Goal: Transaction & Acquisition: Purchase product/service

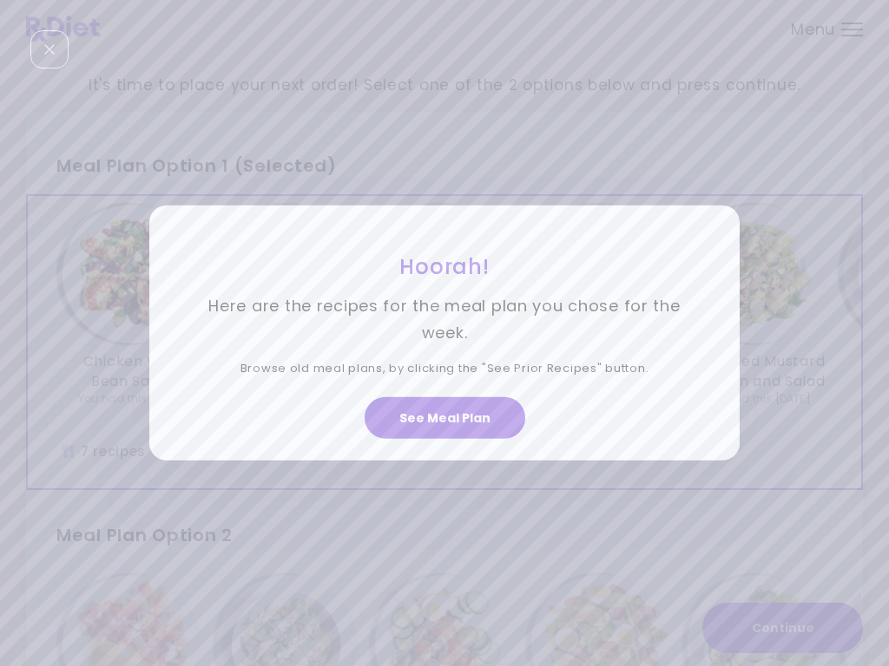
click at [454, 411] on button "See Meal Plan" at bounding box center [444, 418] width 161 height 42
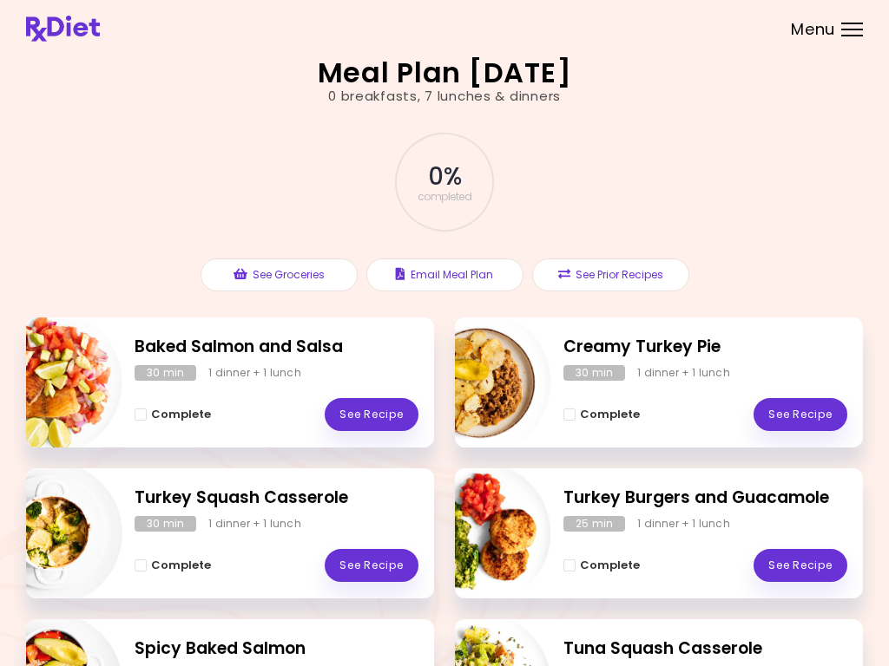
click at [860, 27] on div "Menu" at bounding box center [852, 30] width 22 height 14
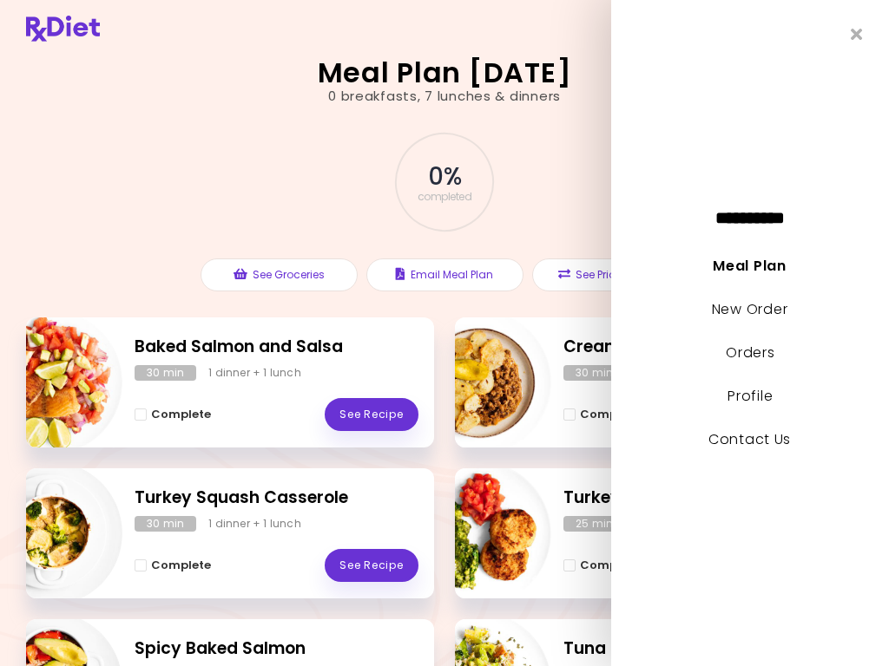
click at [777, 316] on link "New Order" at bounding box center [749, 309] width 75 height 20
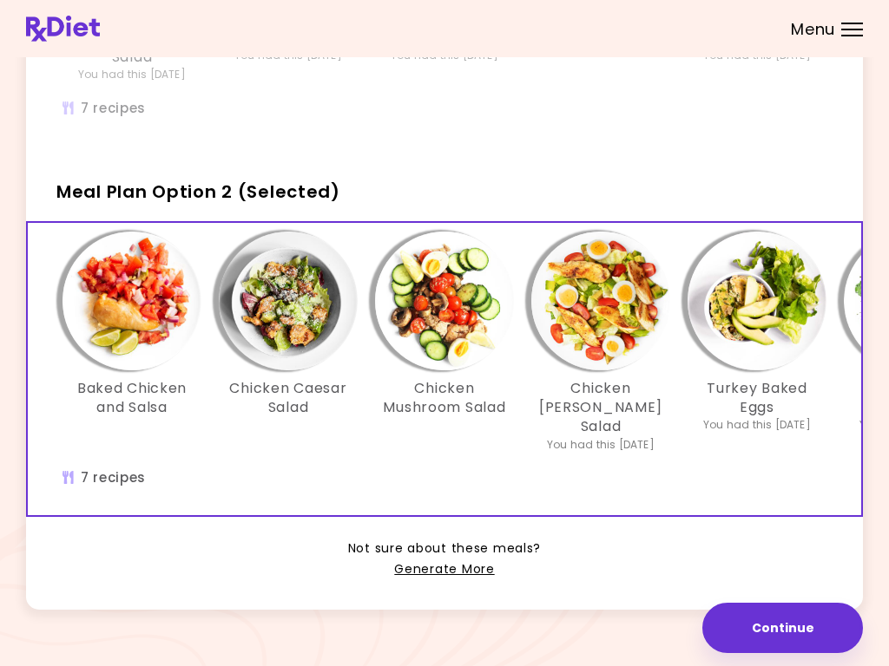
click at [130, 295] on img "Info - Baked Chicken and Salsa - Meal Plan Option 2 (Selected)" at bounding box center [131, 301] width 139 height 139
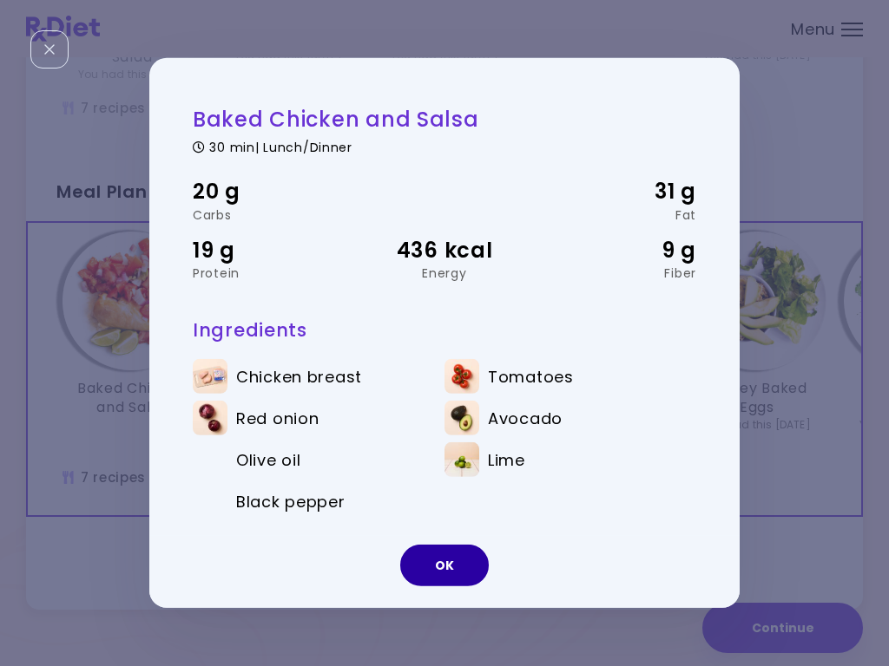
click at [467, 568] on button "OK" at bounding box center [444, 566] width 89 height 42
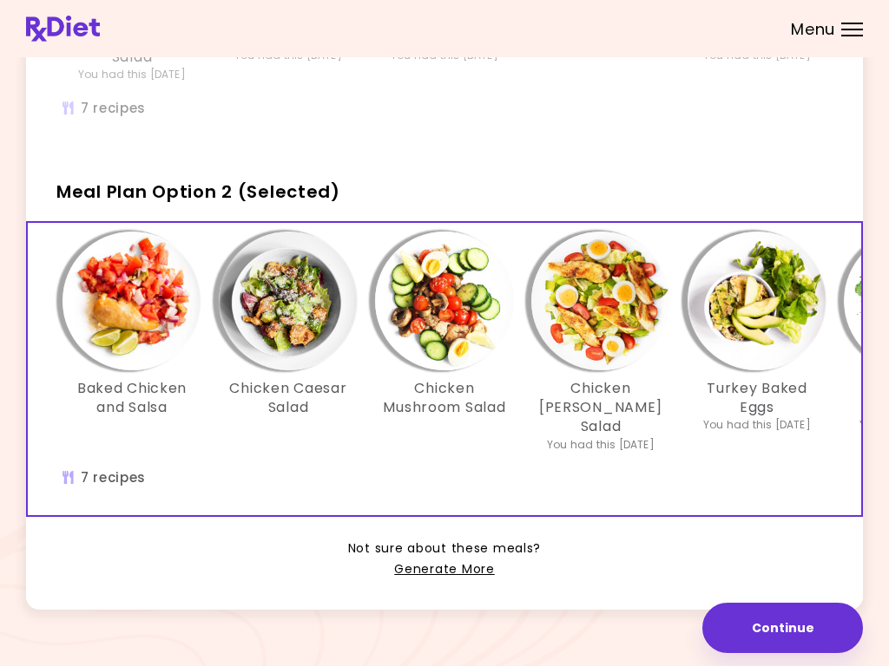
click at [299, 292] on img "Info - Chicken Caesar Salad - Meal Plan Option 2 (Selected)" at bounding box center [288, 301] width 139 height 139
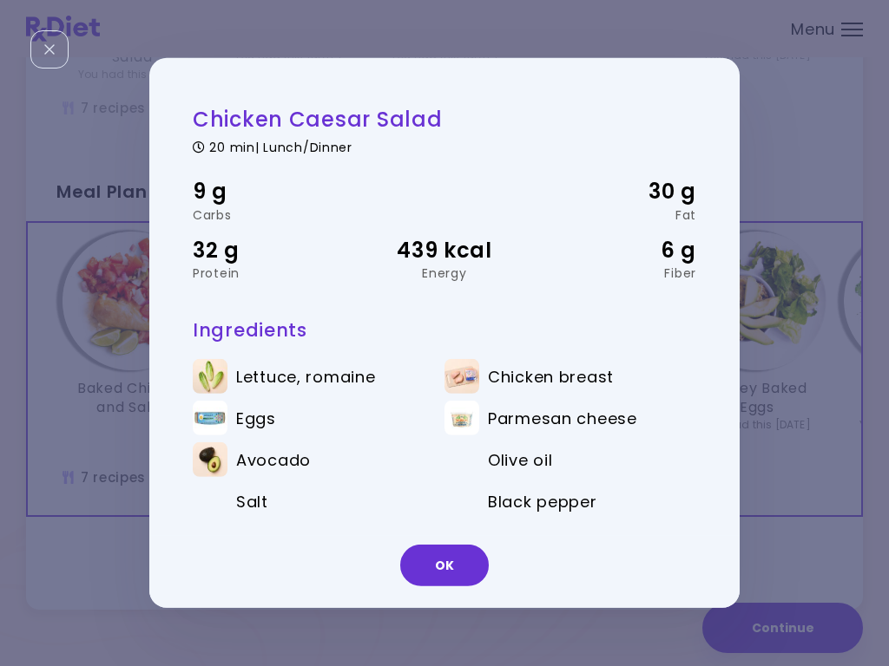
click at [456, 562] on button "OK" at bounding box center [444, 566] width 89 height 42
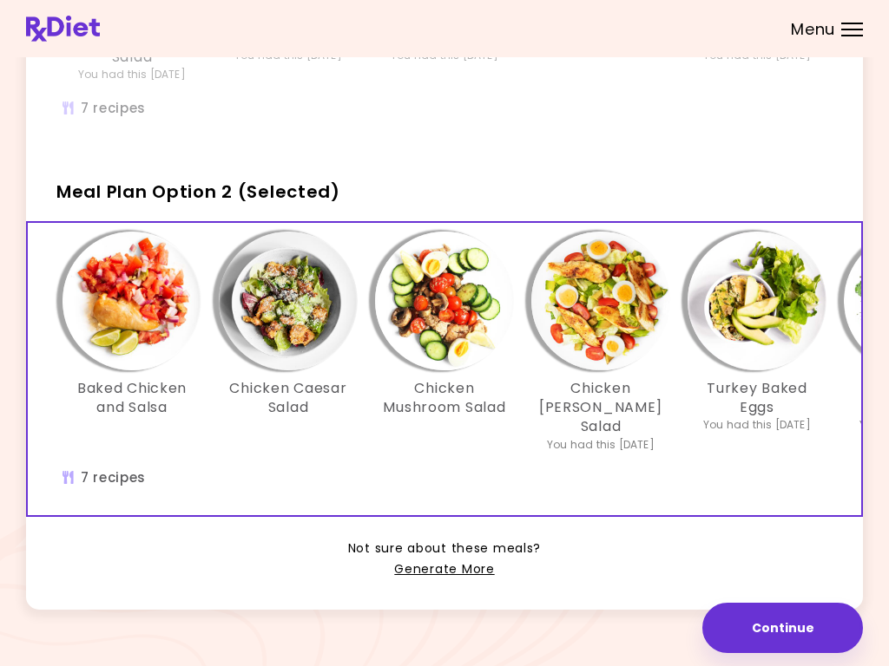
click at [463, 302] on img "Info - Chicken Mushroom Salad - Meal Plan Option 2 (Selected)" at bounding box center [444, 301] width 139 height 139
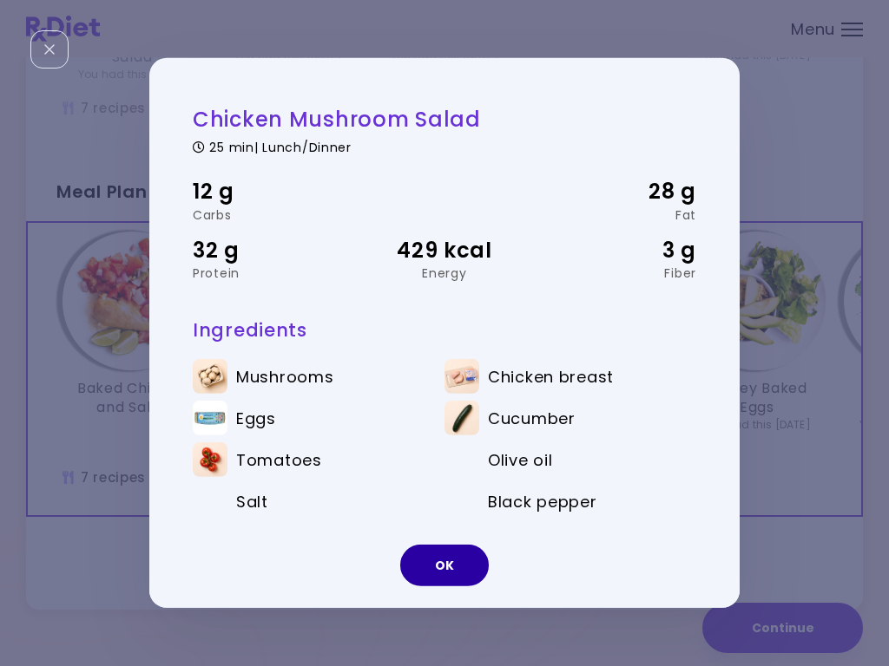
click at [444, 561] on button "OK" at bounding box center [444, 566] width 89 height 42
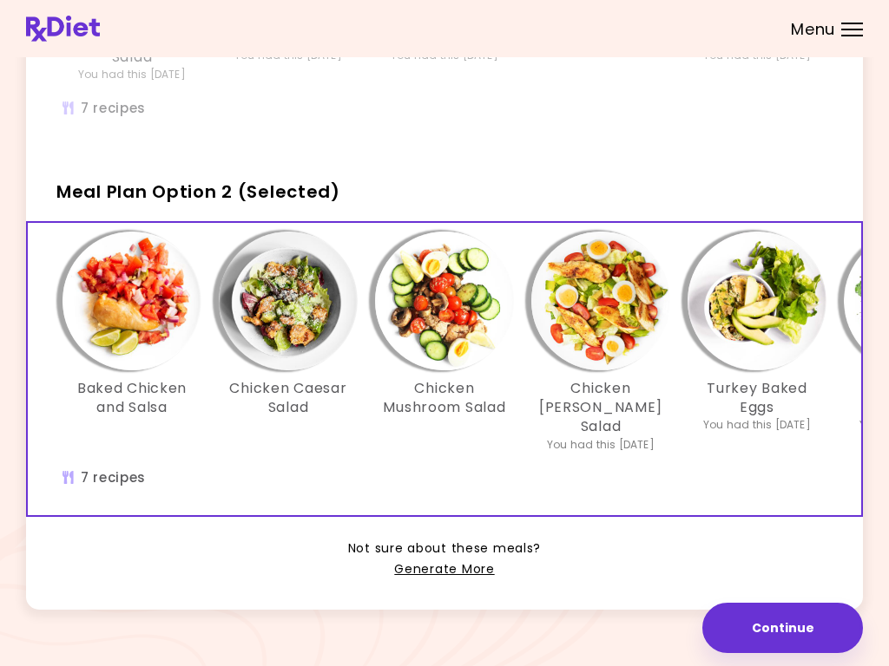
click at [618, 299] on img "Info - Chicken Cobb Salad - Meal Plan Option 2 (Selected)" at bounding box center [600, 301] width 139 height 139
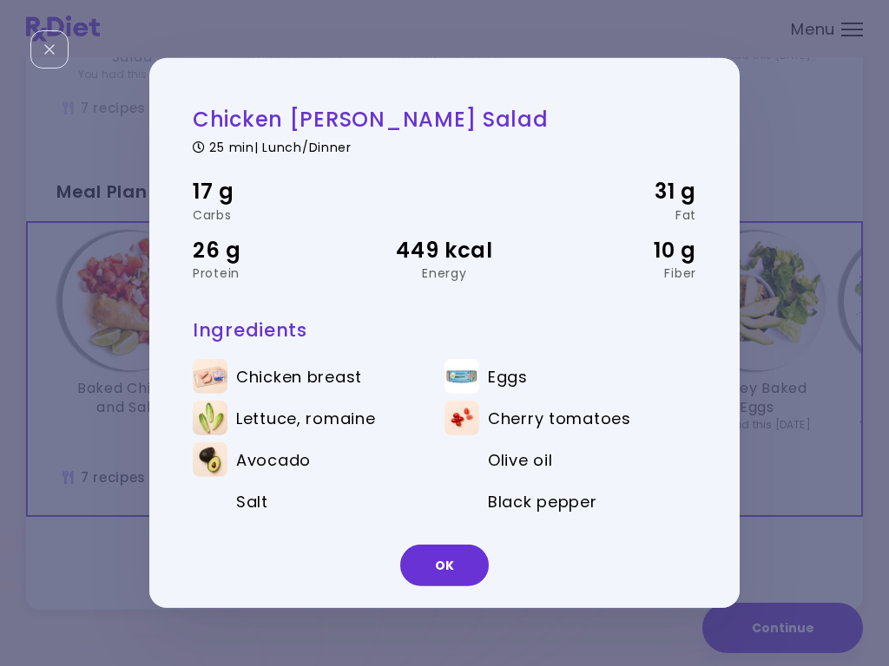
click at [454, 561] on button "OK" at bounding box center [444, 566] width 89 height 42
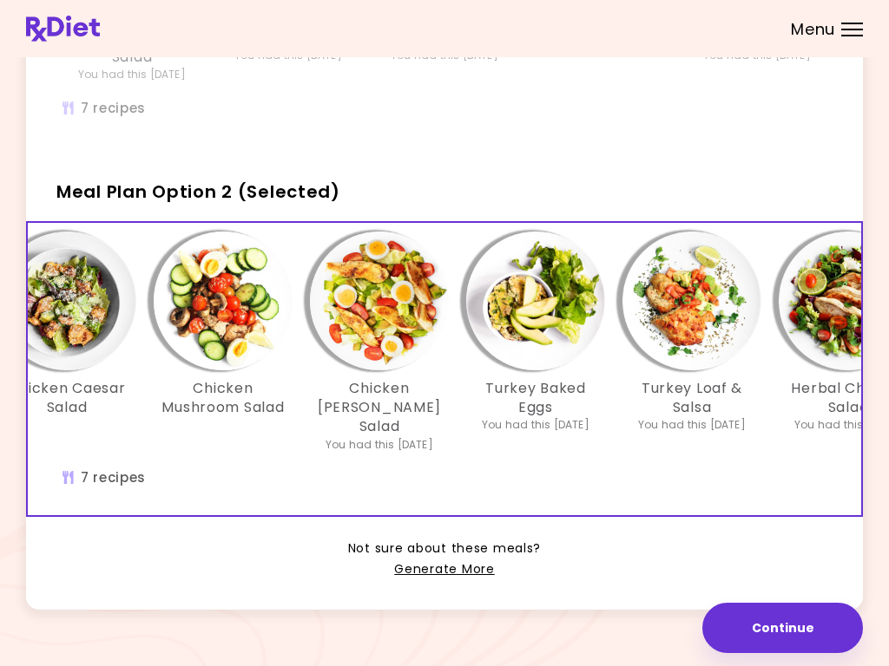
scroll to position [0, 223]
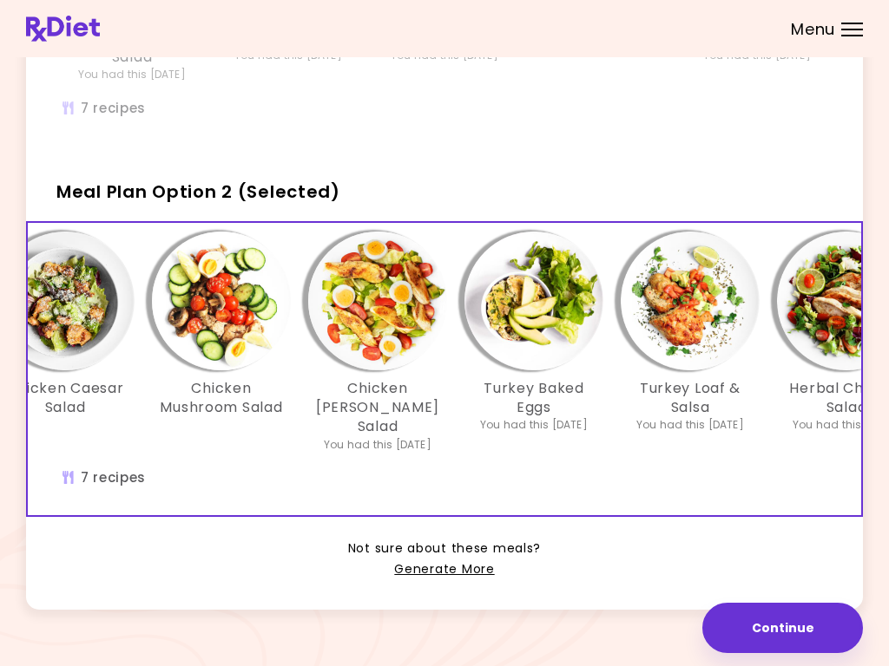
click at [542, 298] on img "Info - Turkey Baked Eggs - Meal Plan Option 2 (Selected)" at bounding box center [533, 301] width 139 height 139
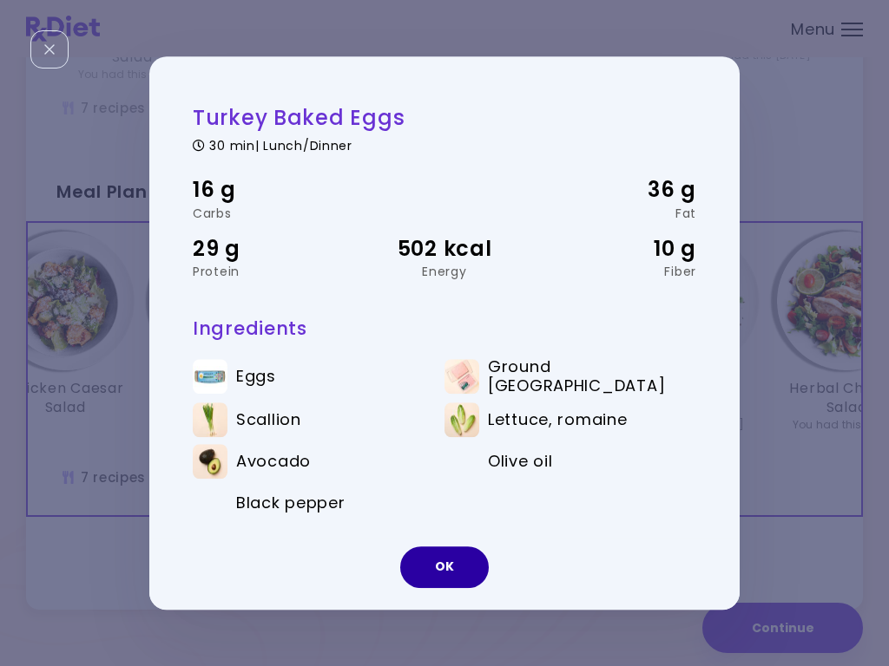
click at [450, 563] on button "OK" at bounding box center [444, 568] width 89 height 42
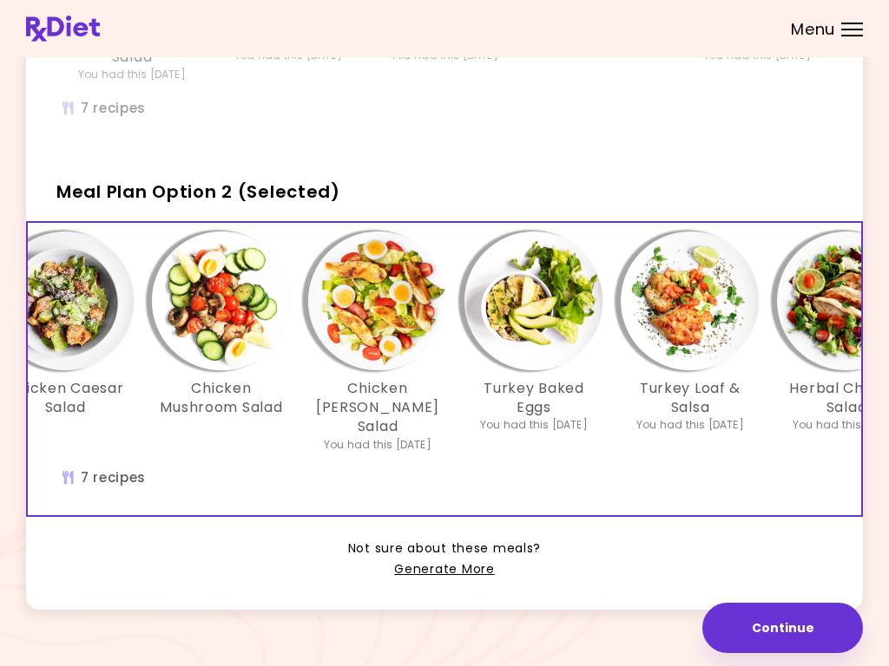
click at [694, 303] on img "Info - Turkey Loaf & Salsa - Meal Plan Option 2 (Selected)" at bounding box center [689, 301] width 139 height 139
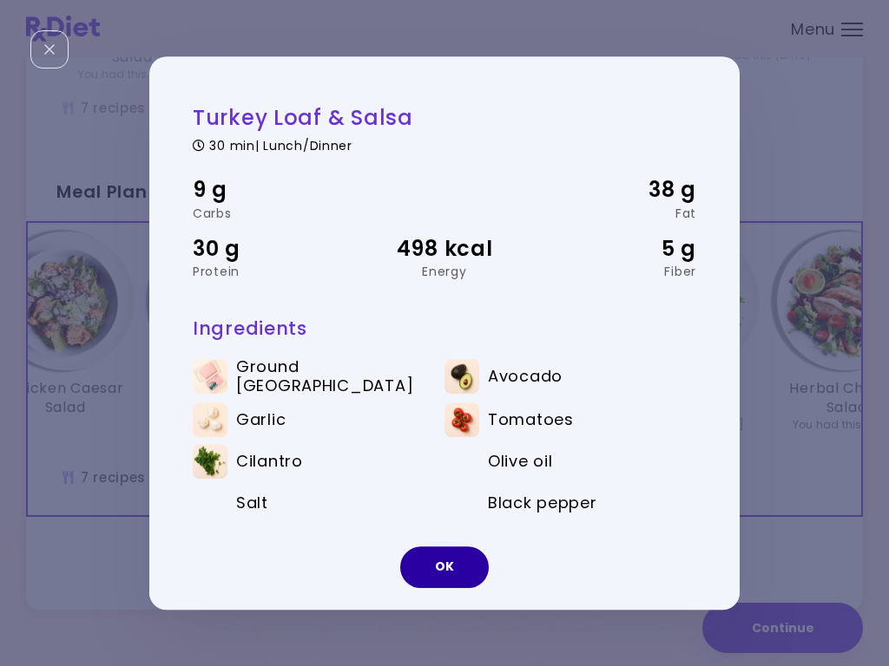
click at [455, 568] on button "OK" at bounding box center [444, 568] width 89 height 42
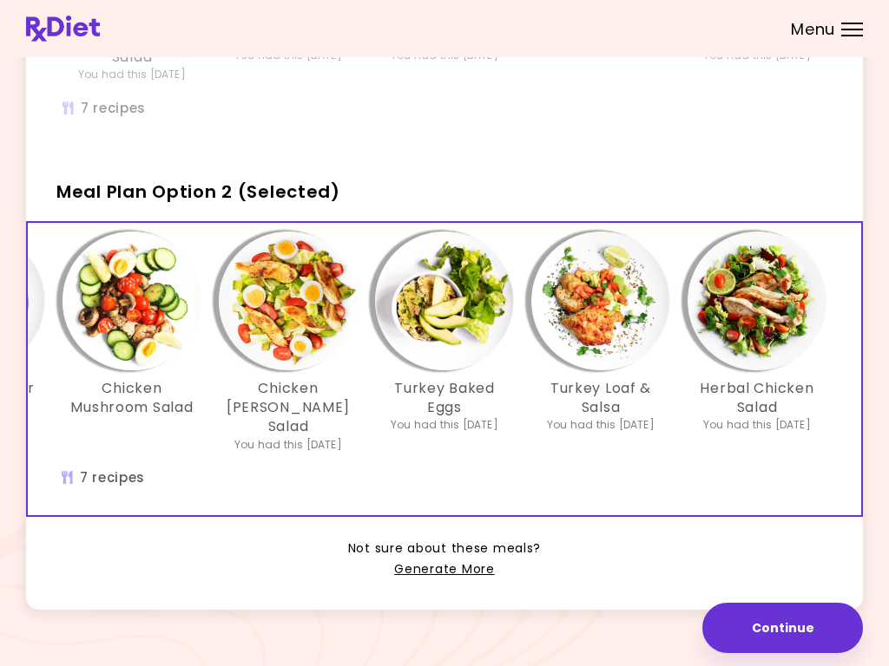
scroll to position [0, 312]
click at [764, 308] on img "Info - Herbal Chicken Salad - Meal Plan Option 2 (Selected)" at bounding box center [756, 301] width 139 height 139
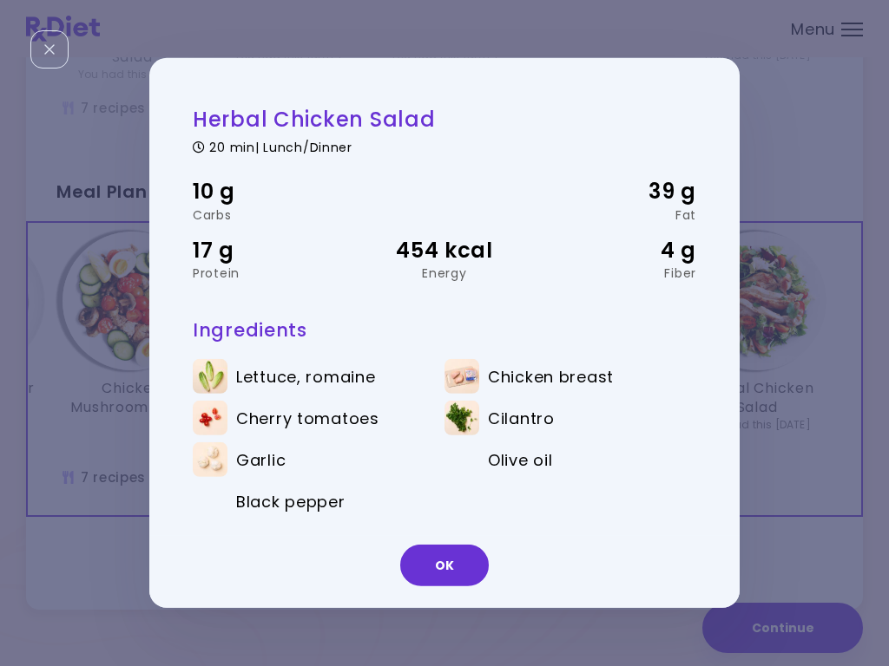
click at [456, 568] on button "OK" at bounding box center [444, 566] width 89 height 42
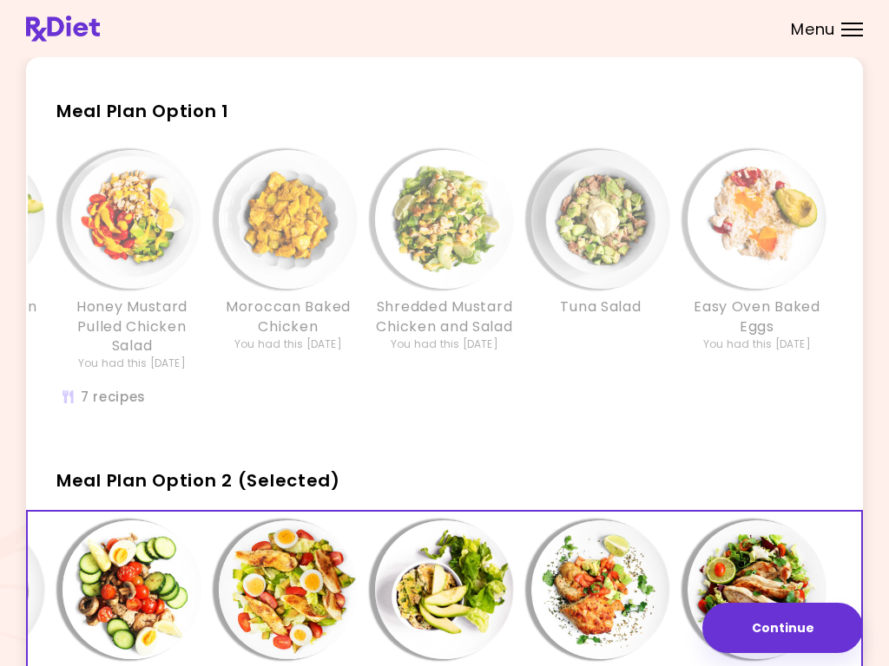
scroll to position [57, 0]
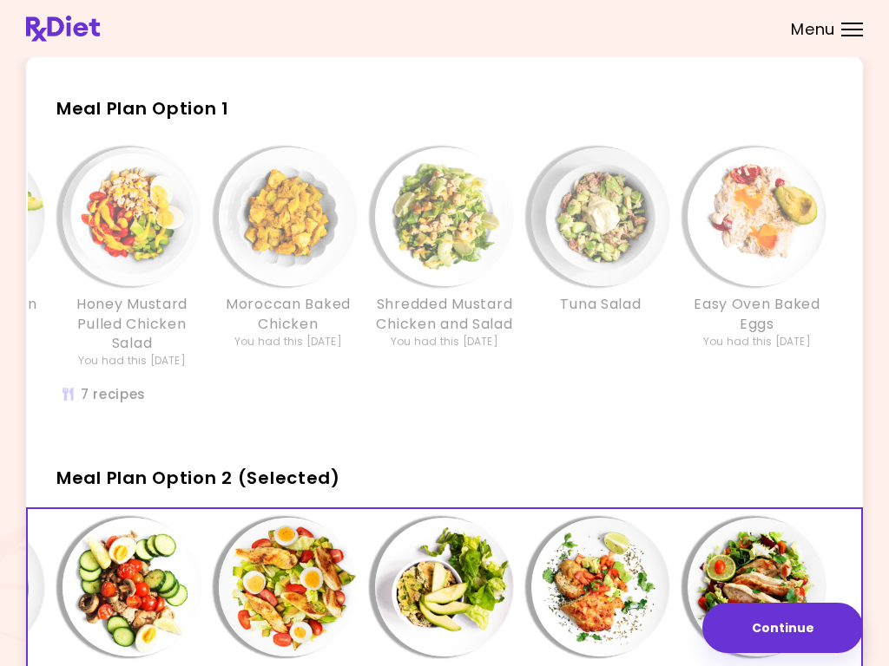
click at [154, 213] on img "Info - Honey Mustard Pulled Chicken Salad - Meal Plan Option 1" at bounding box center [131, 217] width 139 height 139
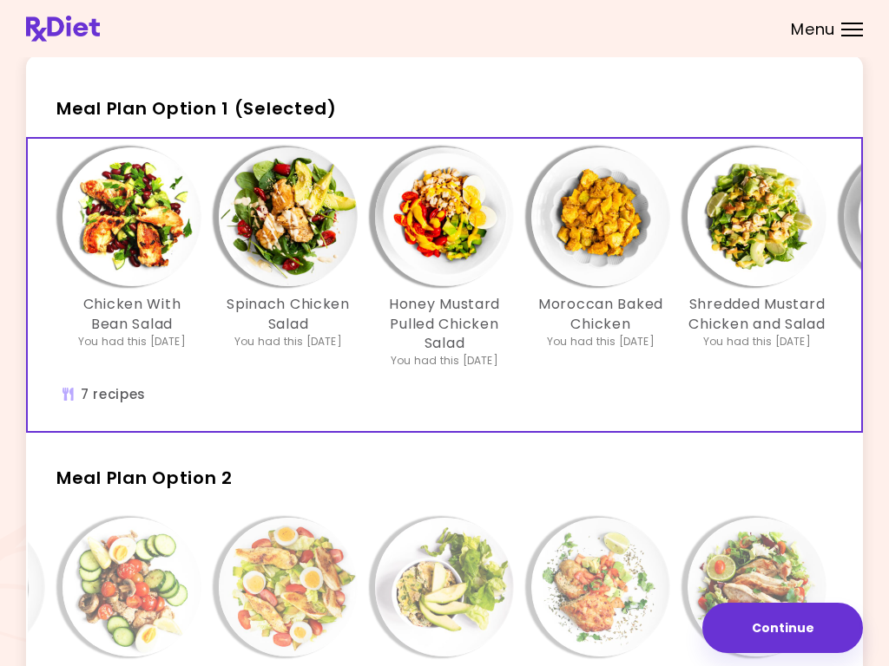
scroll to position [0, 0]
click at [141, 218] on img "Info - Chicken With Bean Salad - Meal Plan Option 1 (Selected)" at bounding box center [131, 217] width 139 height 139
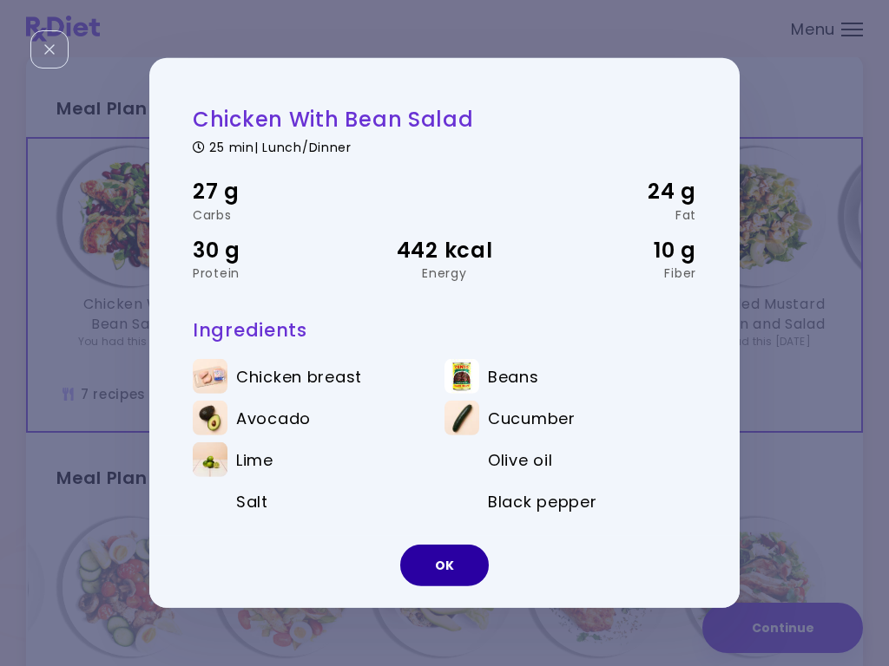
click at [457, 568] on button "OK" at bounding box center [444, 566] width 89 height 42
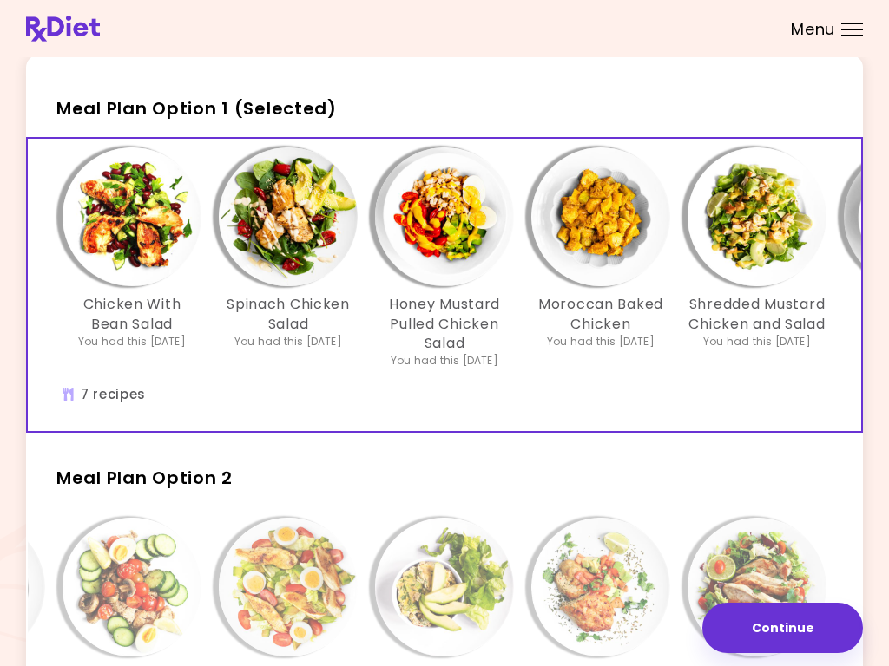
click at [305, 214] on img "Info - Spinach Chicken Salad - Meal Plan Option 1 (Selected)" at bounding box center [288, 217] width 139 height 139
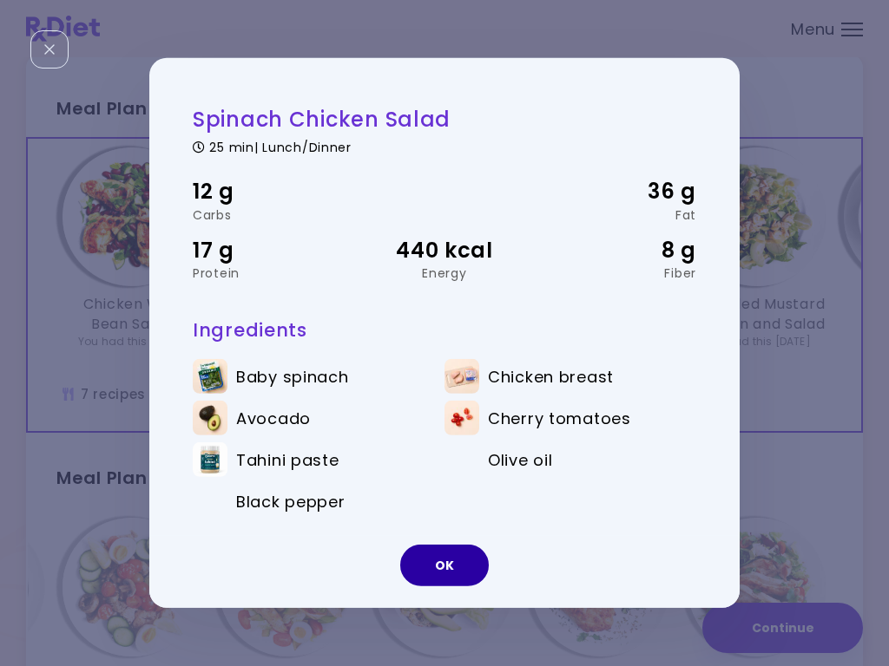
click at [456, 559] on button "OK" at bounding box center [444, 566] width 89 height 42
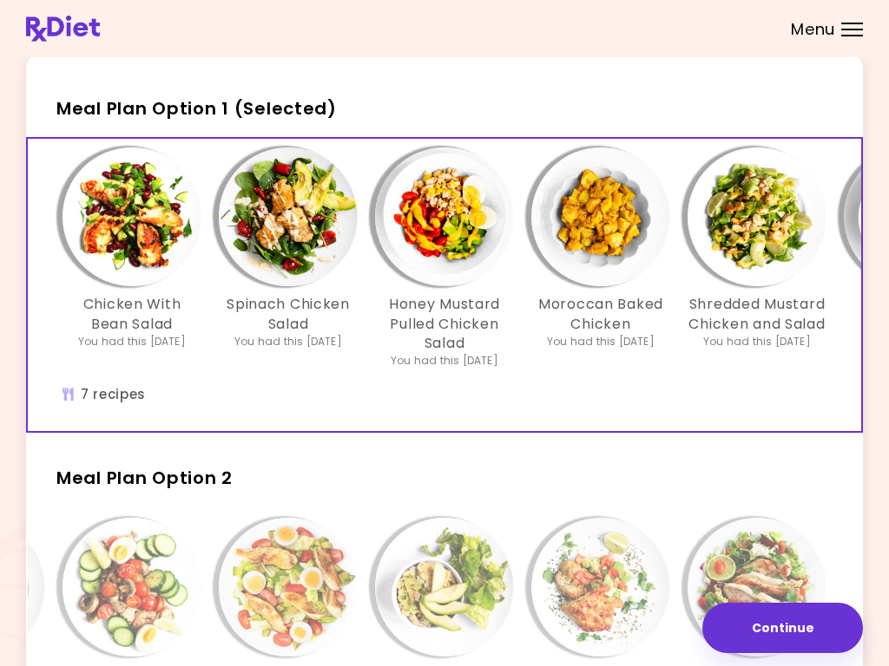
click at [477, 220] on img "Info - Honey Mustard Pulled Chicken Salad - Meal Plan Option 1 (Selected)" at bounding box center [444, 217] width 139 height 139
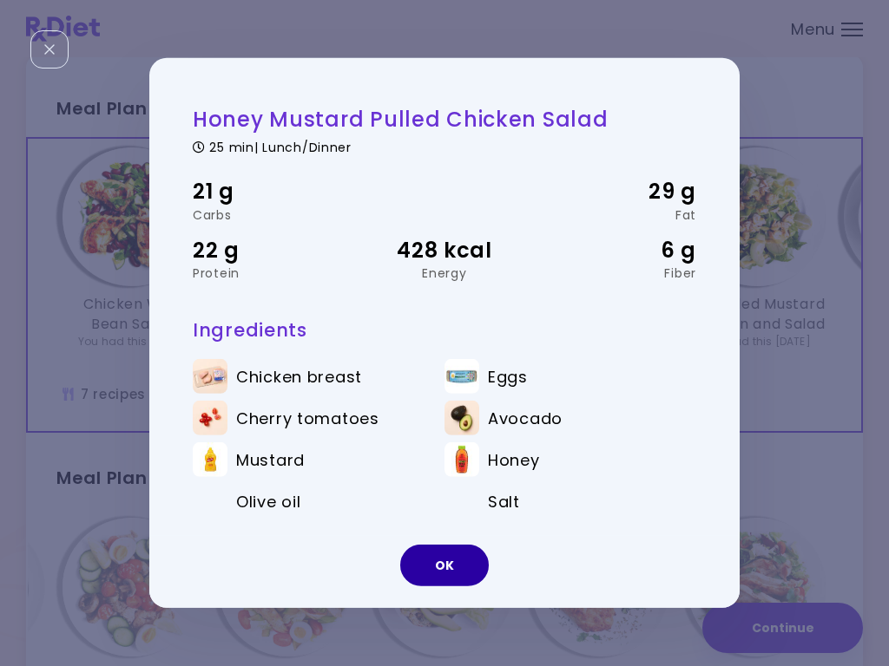
click at [452, 553] on button "OK" at bounding box center [444, 566] width 89 height 42
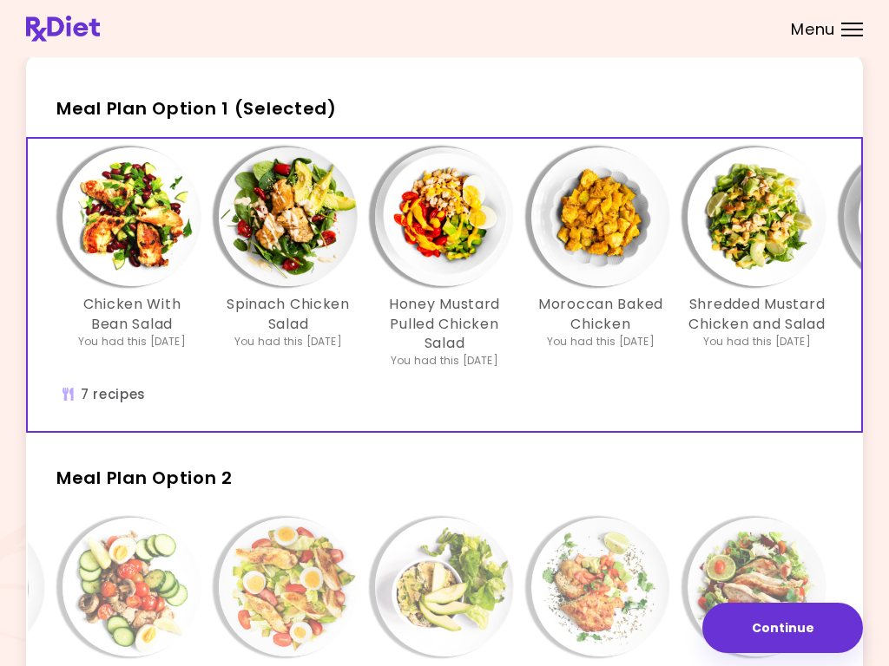
click at [621, 226] on img "Info - Moroccan Baked Chicken - Meal Plan Option 1 (Selected)" at bounding box center [600, 217] width 139 height 139
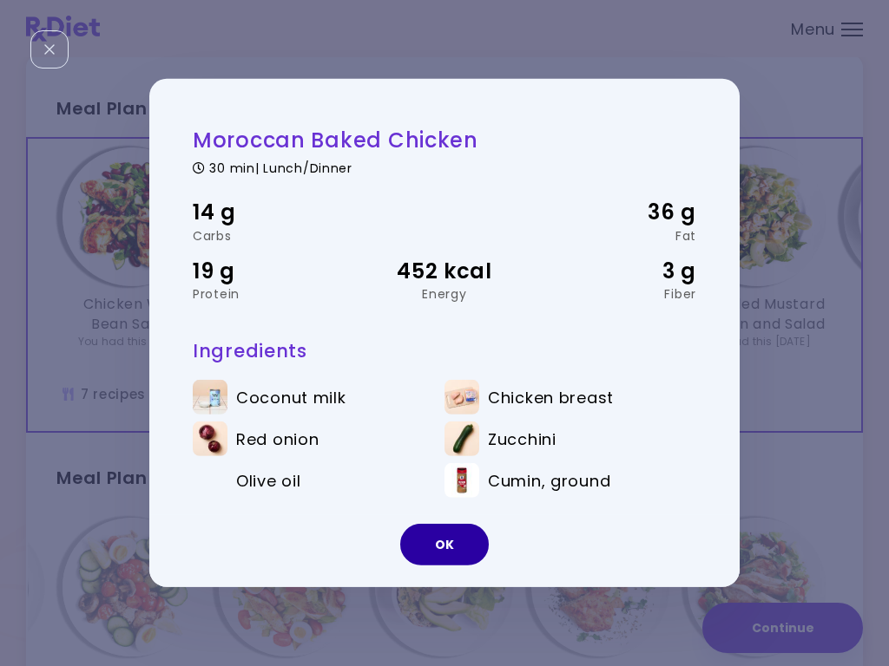
click at [453, 537] on button "OK" at bounding box center [444, 545] width 89 height 42
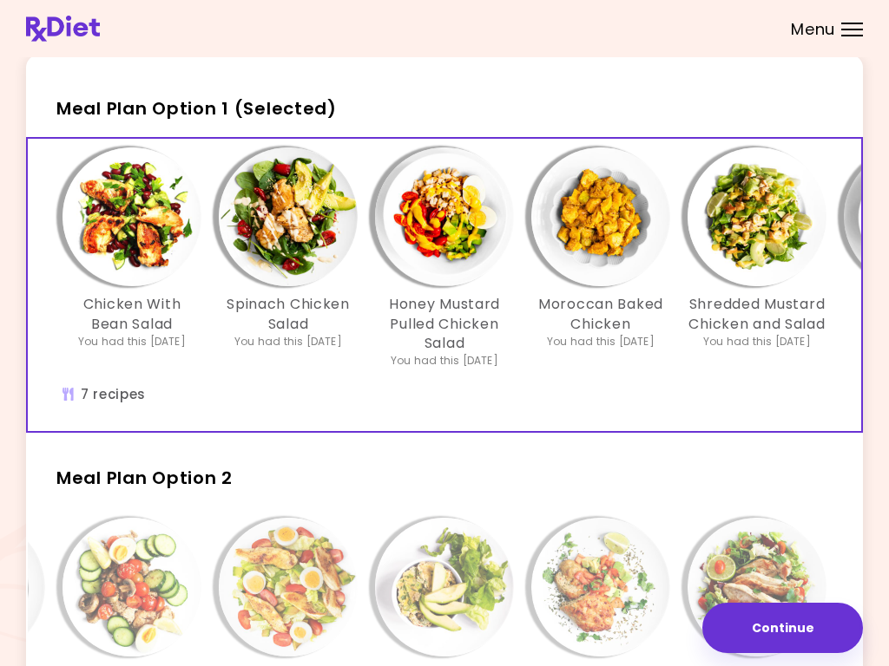
click at [775, 232] on img "Info - Shredded Mustard Chicken and Salad - Meal Plan Option 1 (Selected)" at bounding box center [756, 217] width 139 height 139
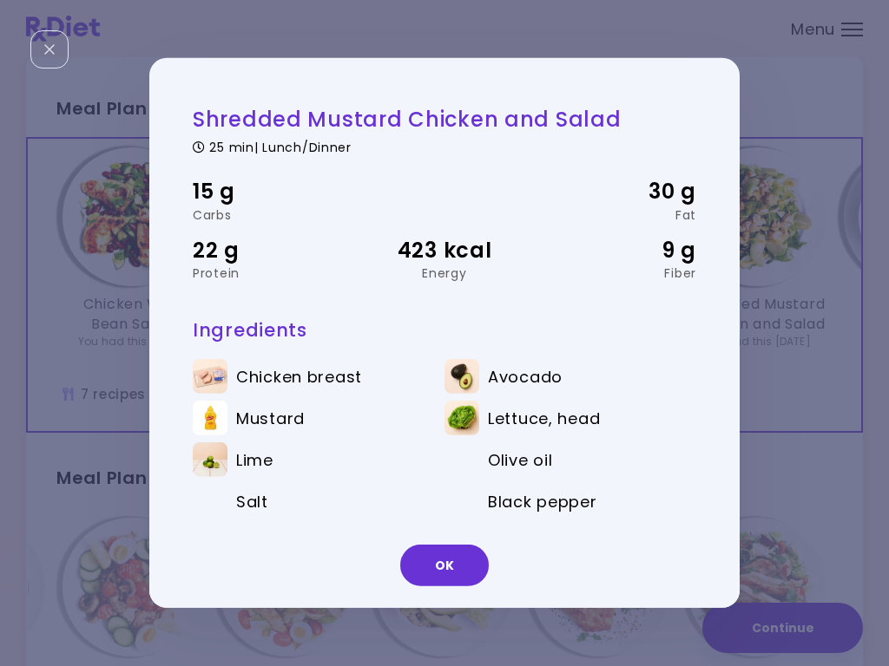
click at [453, 555] on button "OK" at bounding box center [444, 566] width 89 height 42
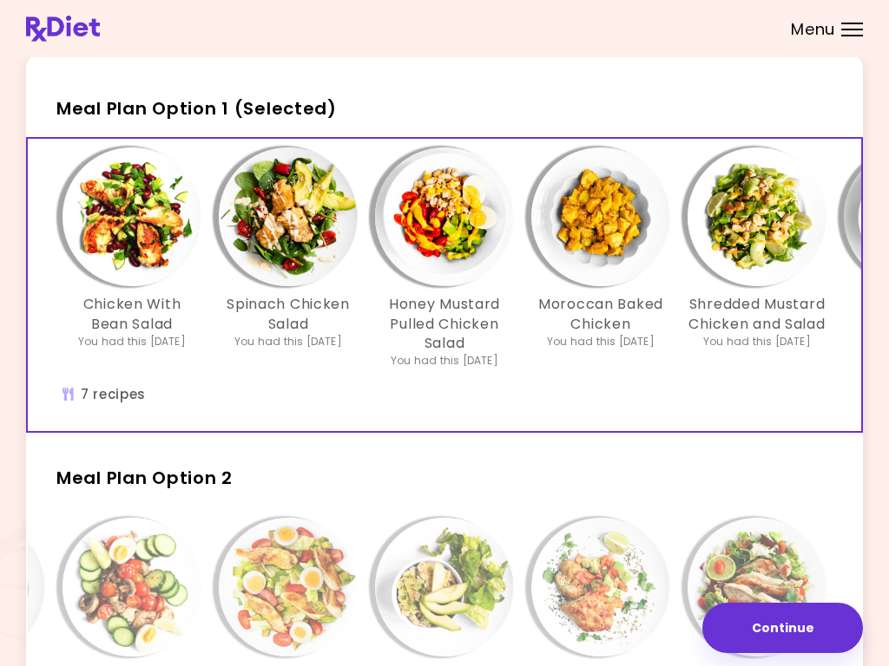
click at [767, 227] on img "Info - Shredded Mustard Chicken and Salad - Meal Plan Option 1 (Selected)" at bounding box center [756, 217] width 139 height 139
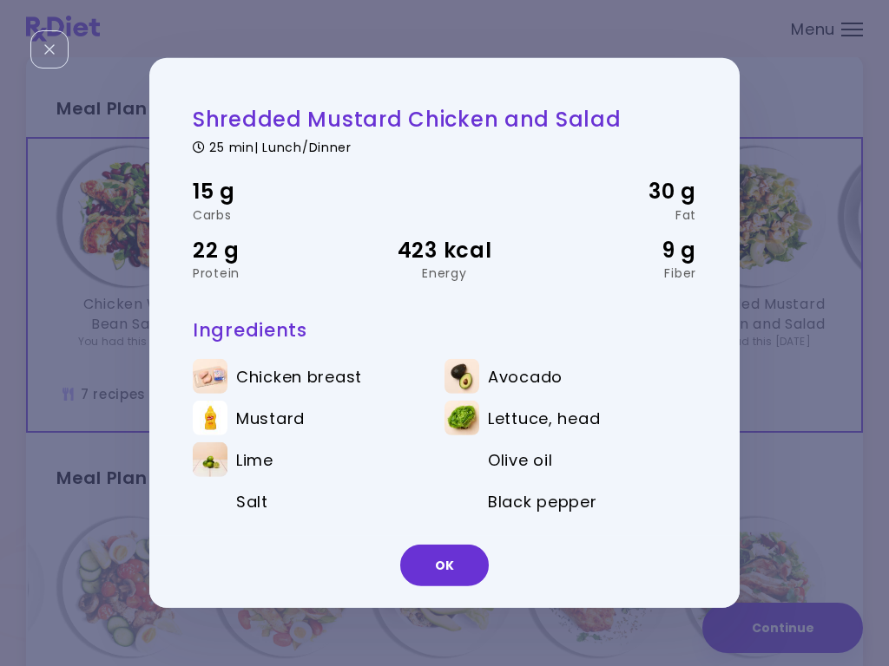
click at [459, 558] on button "OK" at bounding box center [444, 566] width 89 height 42
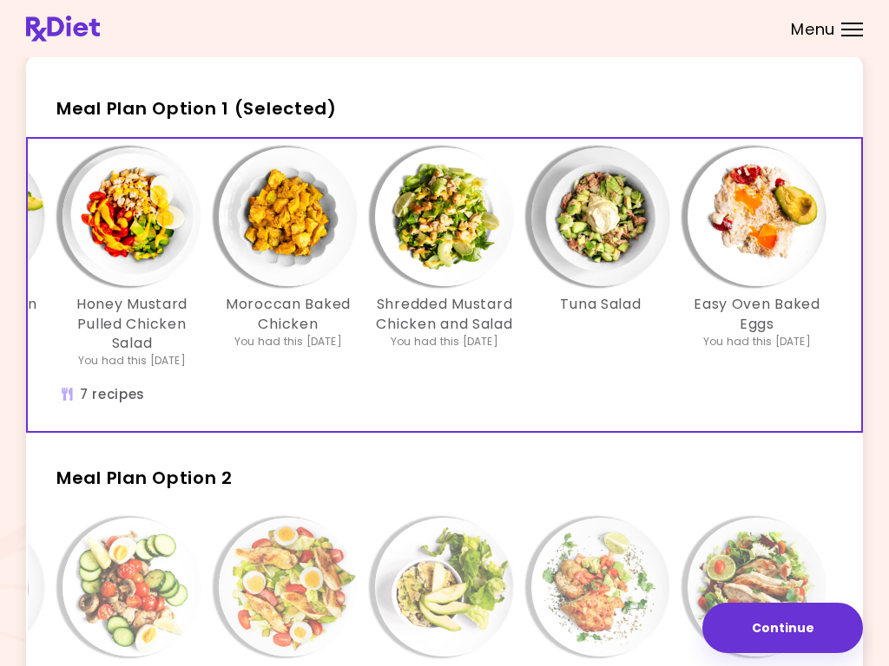
scroll to position [0, 312]
click at [607, 230] on img "Info - Tuna Salad - Meal Plan Option 1 (Selected)" at bounding box center [600, 217] width 139 height 139
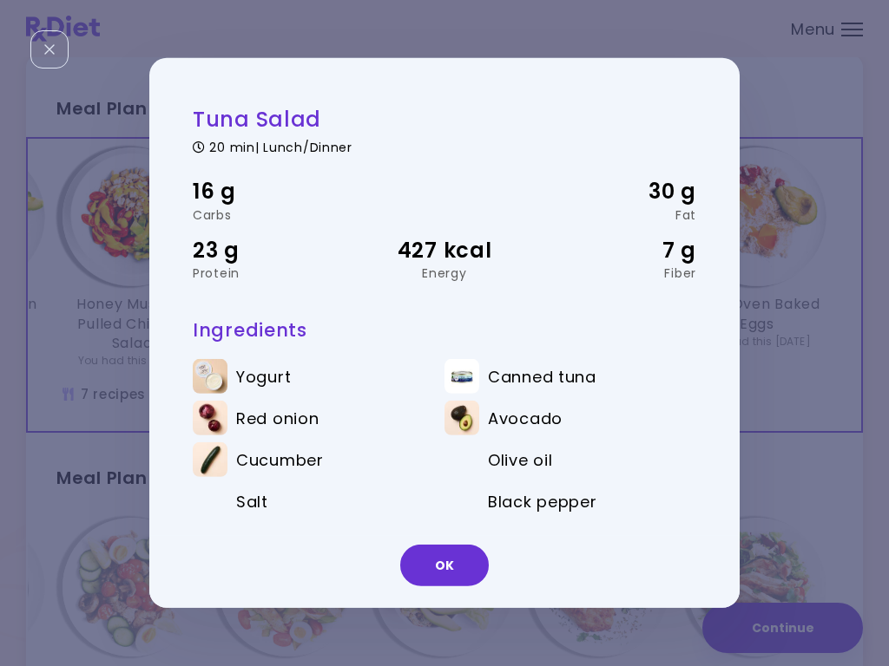
click at [456, 563] on button "OK" at bounding box center [444, 566] width 89 height 42
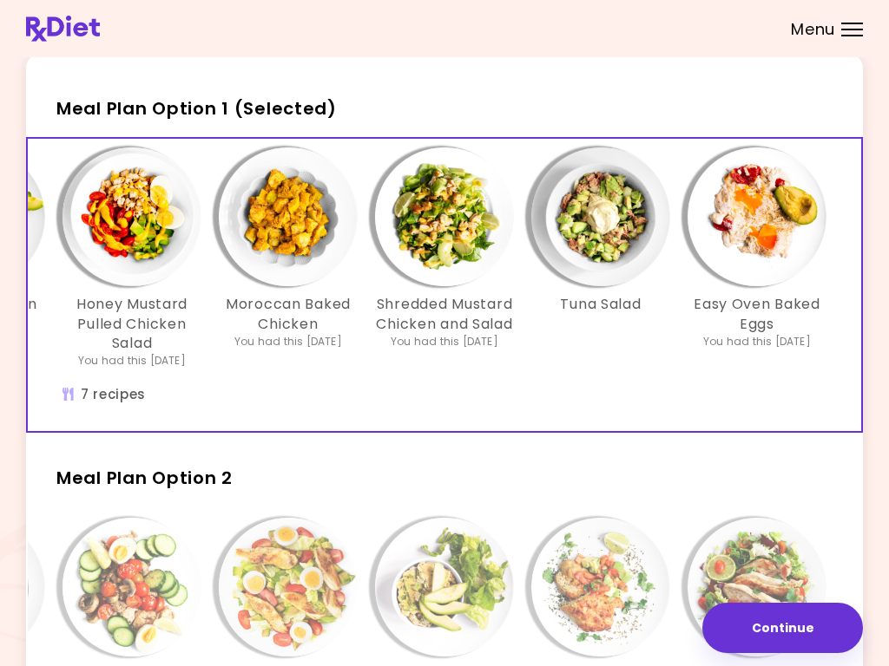
click at [784, 233] on img "Info - Easy Oven Baked Eggs - Meal Plan Option 1 (Selected)" at bounding box center [756, 217] width 139 height 139
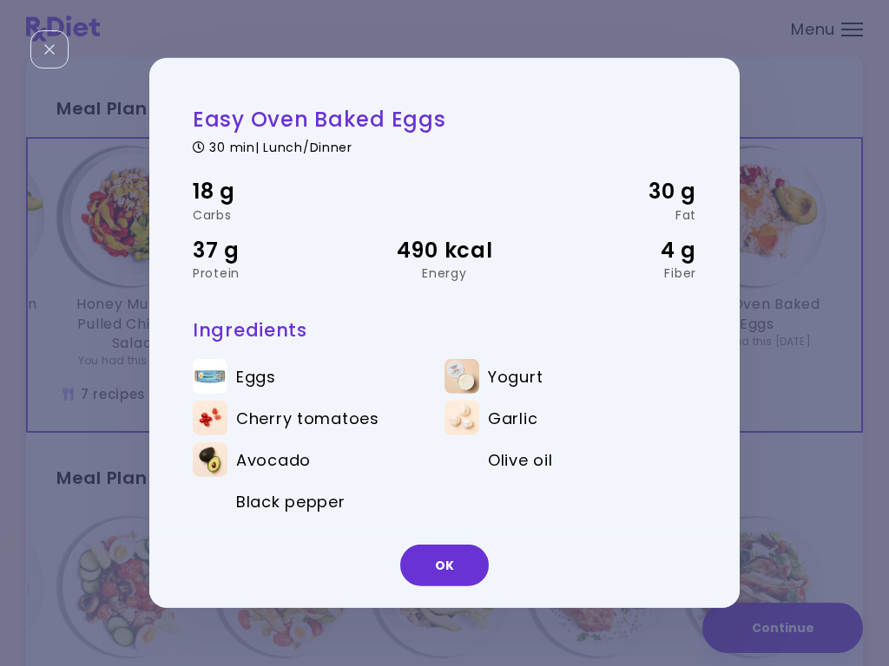
click at [450, 574] on button "OK" at bounding box center [444, 566] width 89 height 42
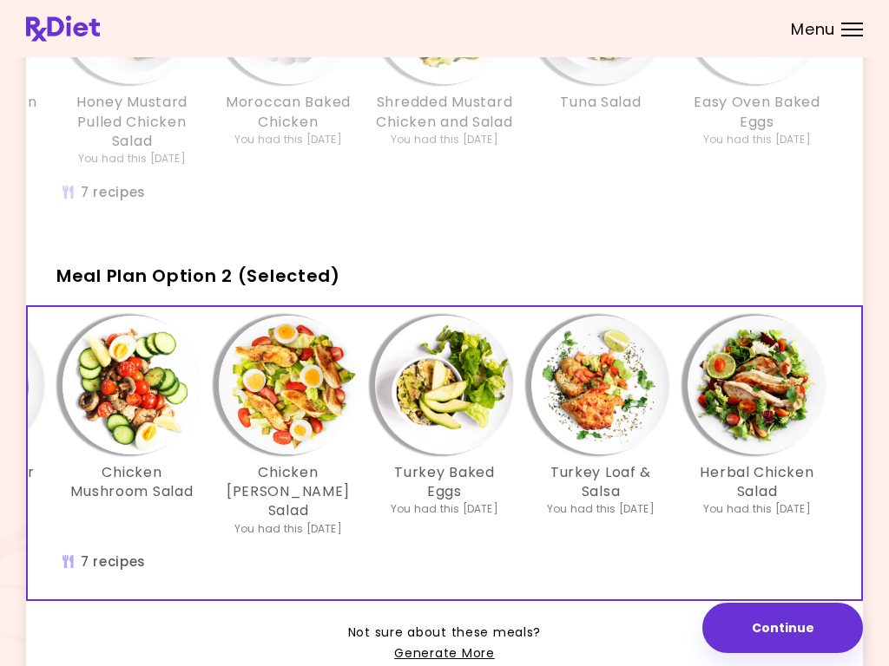
click at [771, 483] on h3 "Herbal Chicken Salad" at bounding box center [756, 482] width 139 height 39
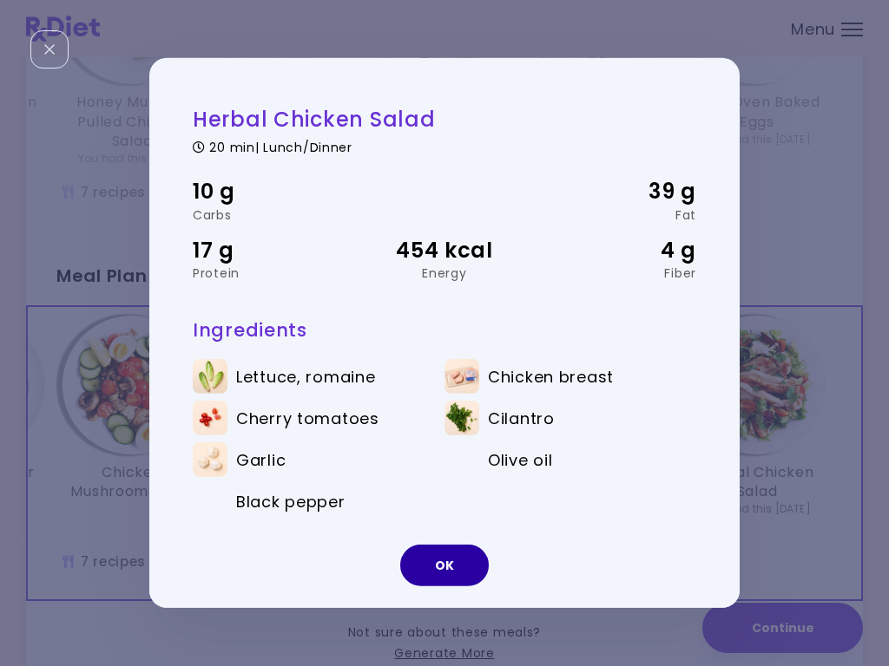
click at [447, 563] on button "OK" at bounding box center [444, 566] width 89 height 42
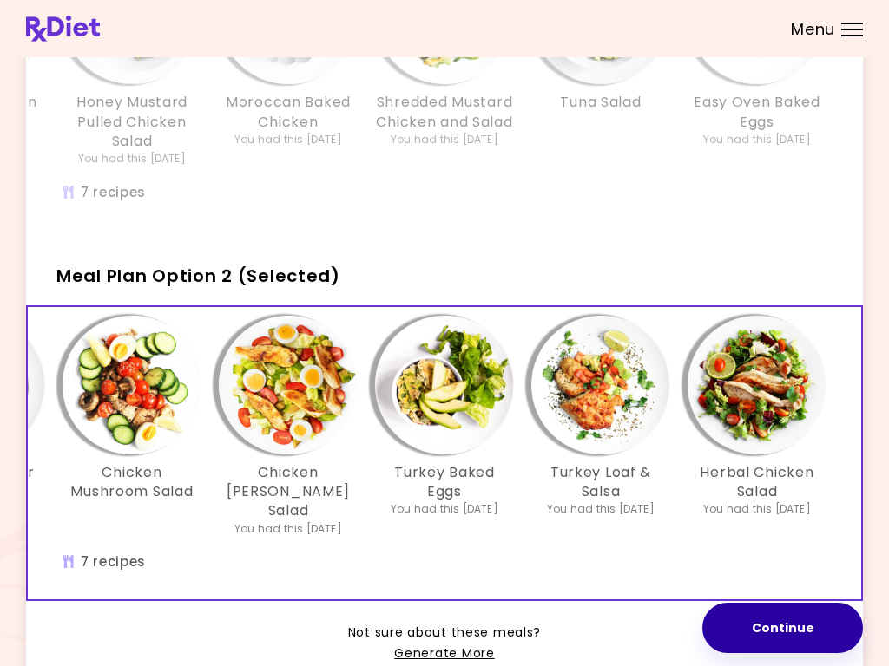
click at [778, 629] on button "Continue" at bounding box center [782, 628] width 161 height 50
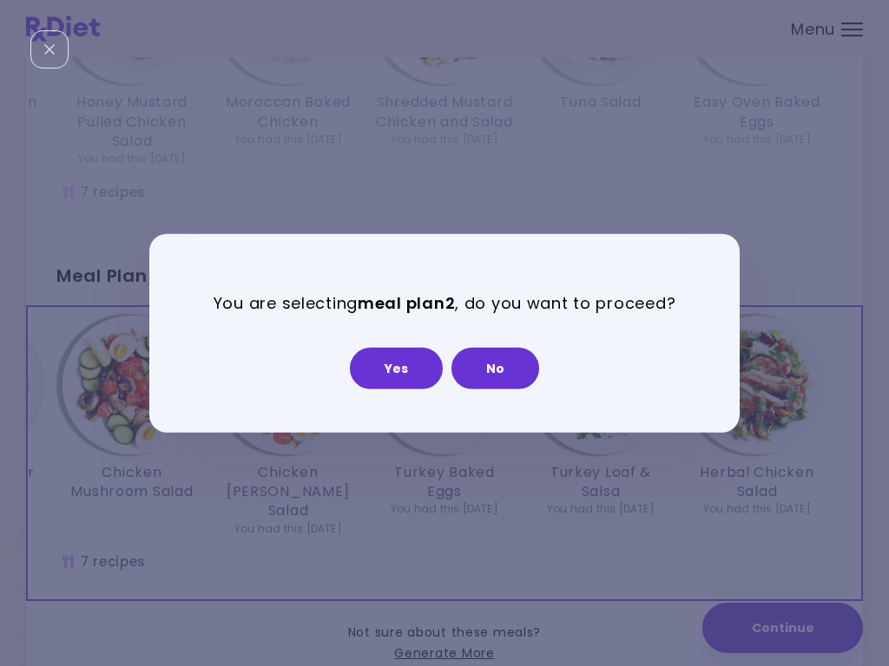
click at [400, 366] on button "Yes" at bounding box center [396, 368] width 93 height 42
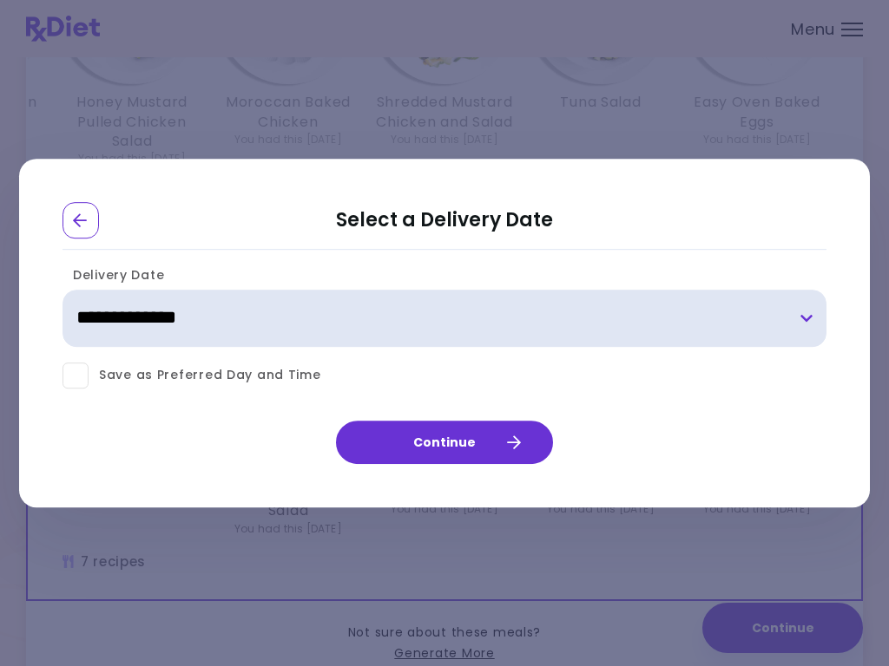
click at [810, 323] on select "**********" at bounding box center [444, 318] width 764 height 57
click at [801, 320] on select "**********" at bounding box center [444, 318] width 764 height 57
select select "**********"
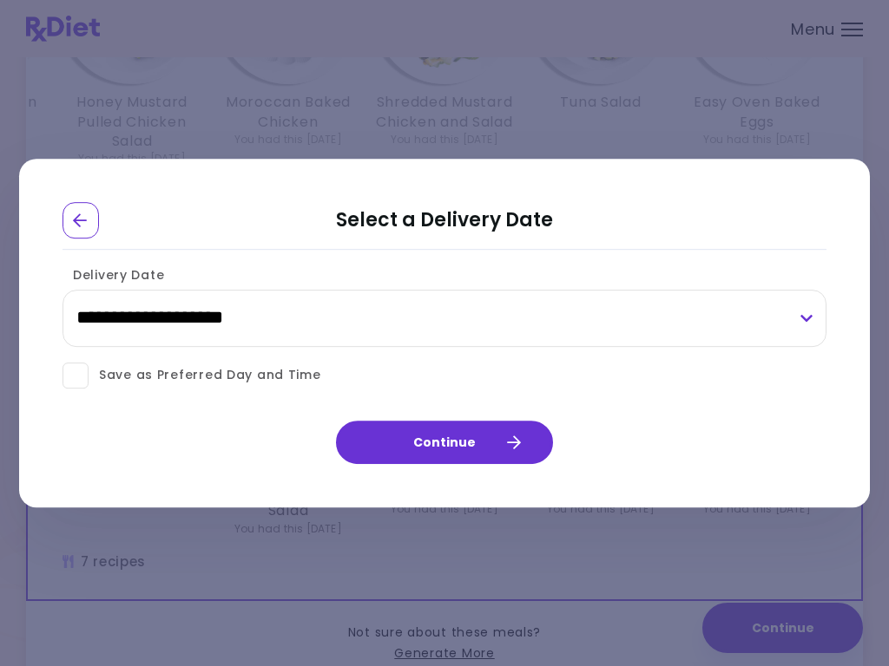
click at [452, 442] on button "Continue" at bounding box center [444, 442] width 217 height 43
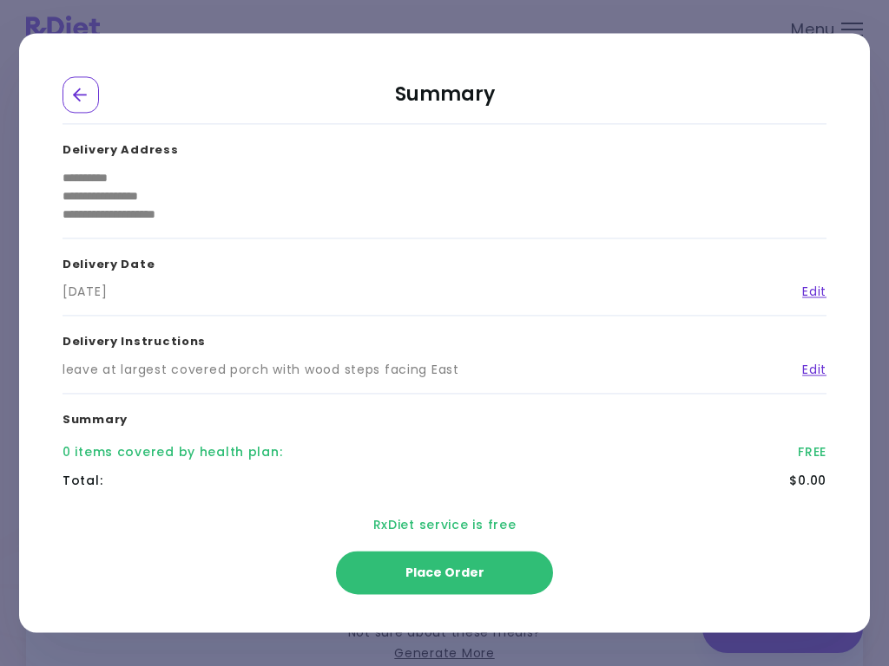
click at [445, 573] on span "Place Order" at bounding box center [444, 573] width 79 height 17
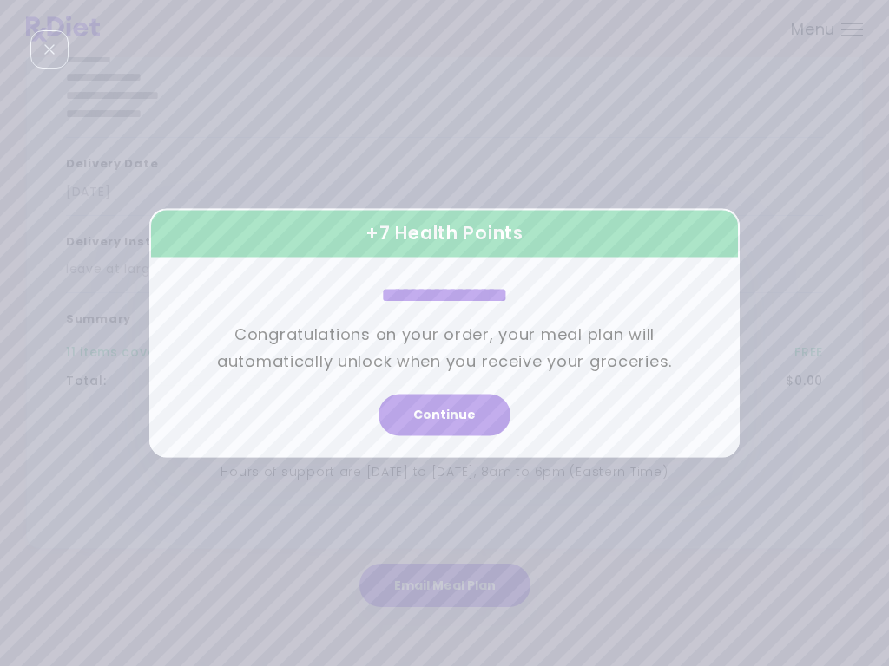
scroll to position [218, 0]
click at [445, 416] on button "Continue" at bounding box center [444, 416] width 132 height 42
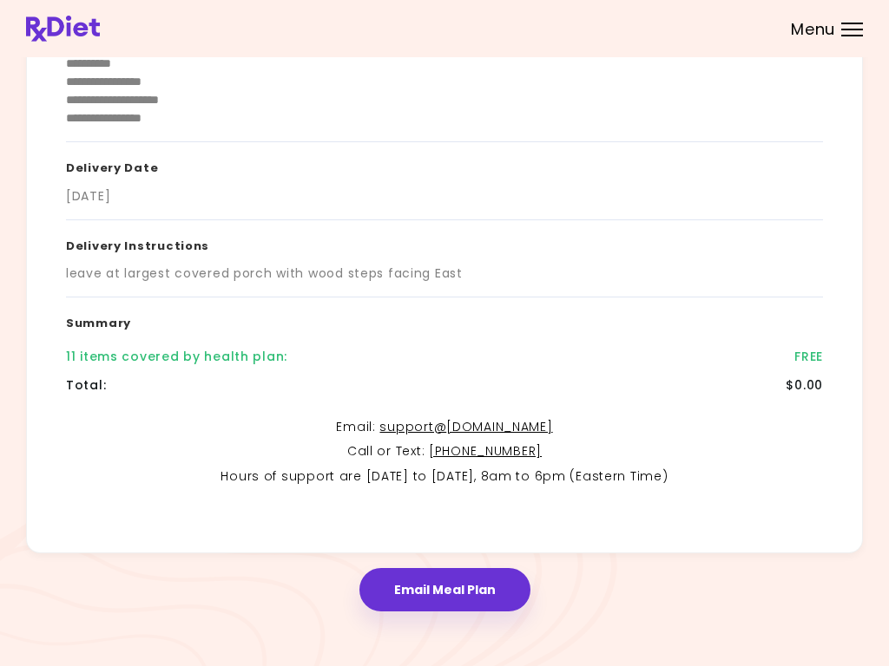
click at [450, 588] on button "Email Meal Plan" at bounding box center [444, 589] width 171 height 43
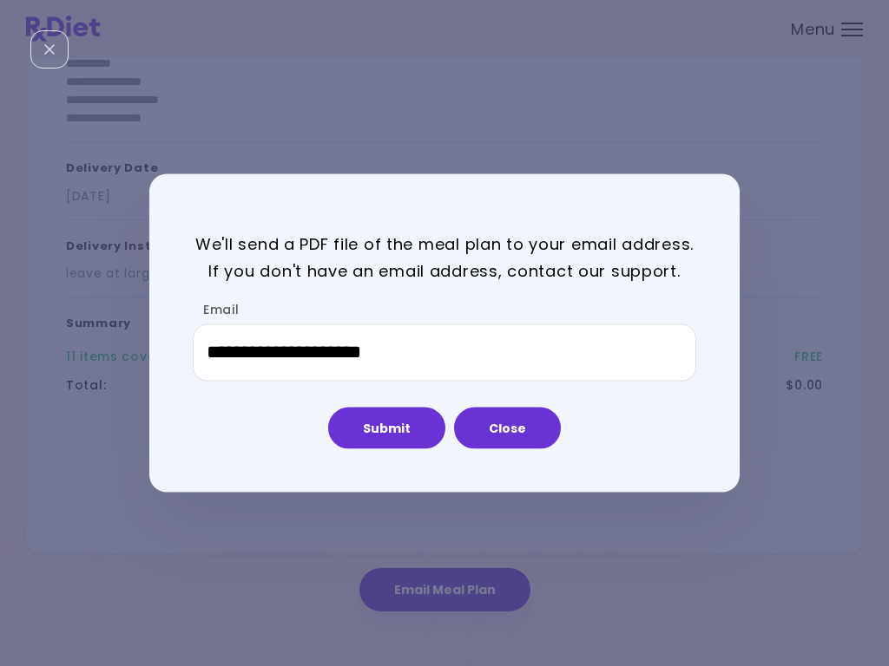
click at [397, 411] on button "Submit" at bounding box center [386, 428] width 117 height 42
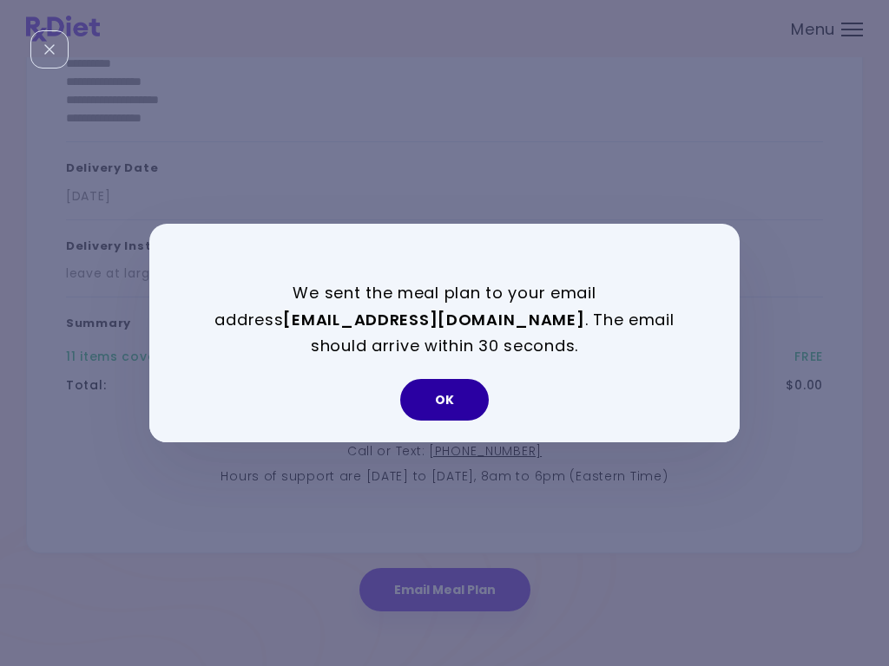
click at [449, 397] on button "OK" at bounding box center [444, 400] width 89 height 42
